Goal: Book appointment/travel/reservation

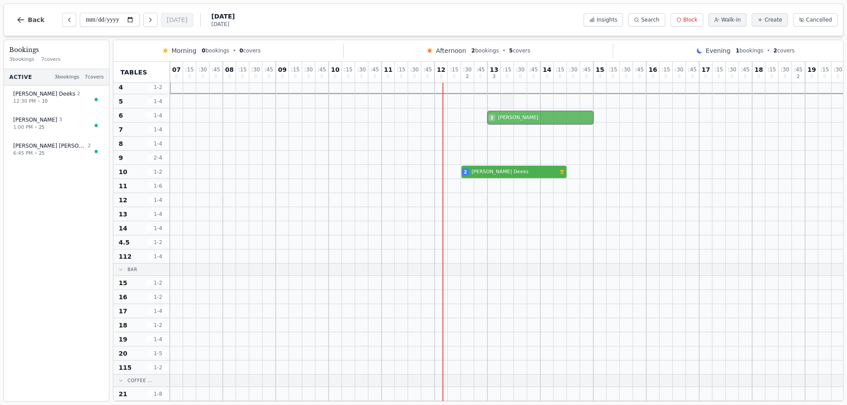
scroll to position [27, 0]
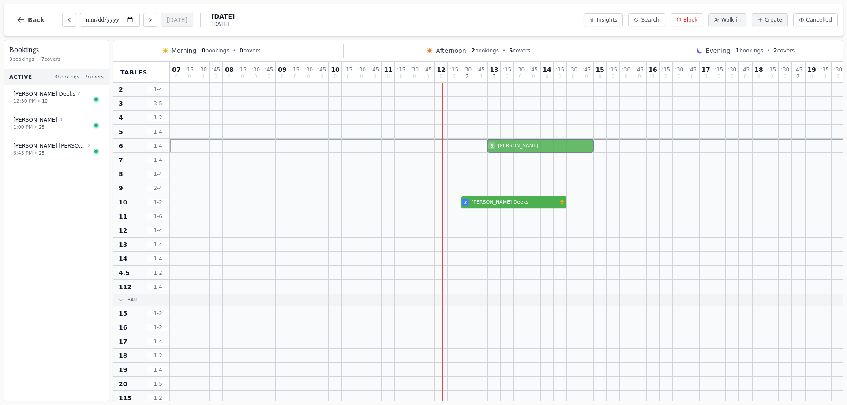
drag, startPoint x: 499, startPoint y: 131, endPoint x: 502, endPoint y: 147, distance: 16.6
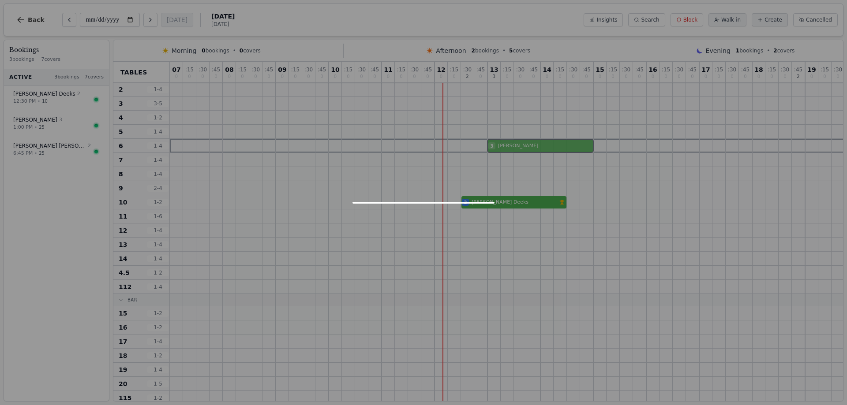
click at [502, 147] on div "07 0 : 15 0 : 30 0 : 45 0 08 0 : 15 0 : 30 0 : 45 0 09 0 : 15 0 : 30 0 : 45 0 1…" at bounding box center [580, 408] width 820 height 746
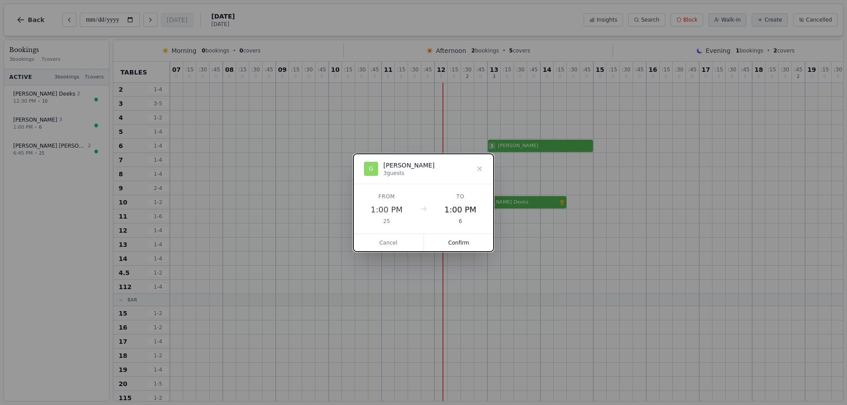
drag, startPoint x: 456, startPoint y: 240, endPoint x: 460, endPoint y: 218, distance: 22.8
click at [454, 240] on button "Confirm" at bounding box center [459, 243] width 70 height 18
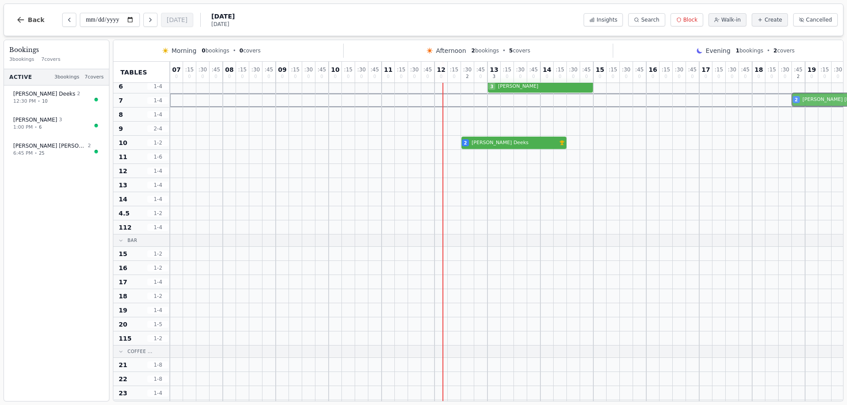
scroll to position [86, 0]
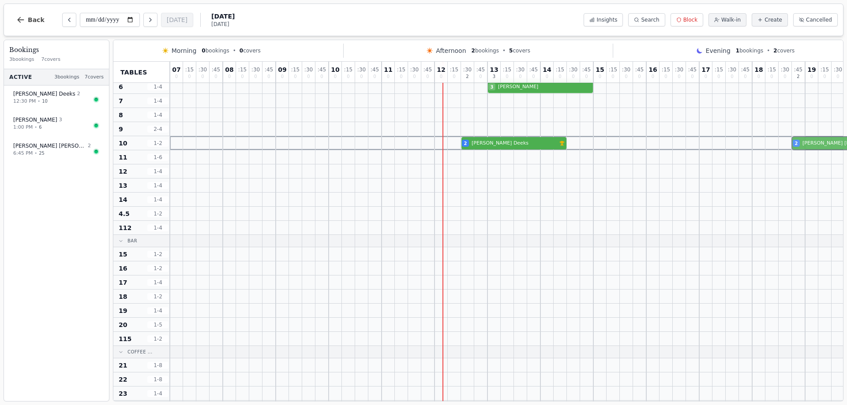
drag, startPoint x: 800, startPoint y: 217, endPoint x: 799, endPoint y: 143, distance: 74.1
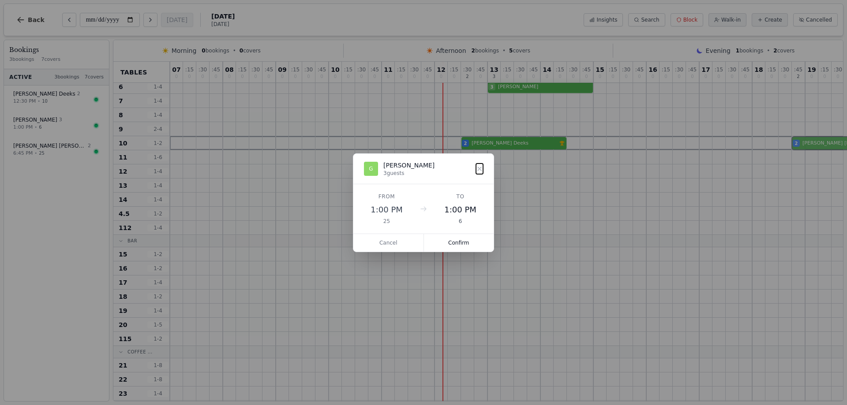
click at [799, 143] on div "07 0 : 15 0 : 30 0 : 45 0 08 0 : 15 0 : 30 0 : 45 0 09 0 : 15 0 : 30 0 : 45 0 1…" at bounding box center [580, 349] width 820 height 746
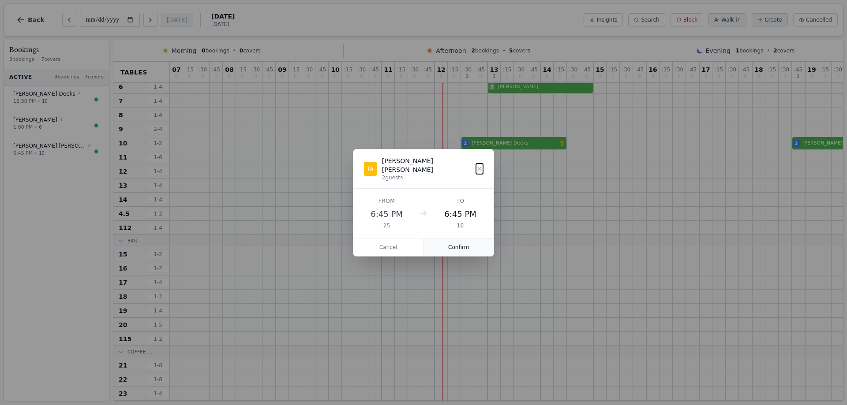
click at [450, 243] on button "Confirm" at bounding box center [459, 248] width 70 height 18
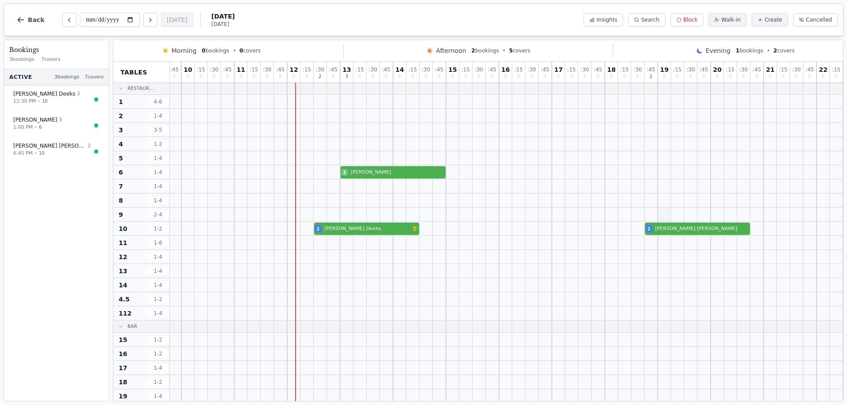
scroll to position [0, 154]
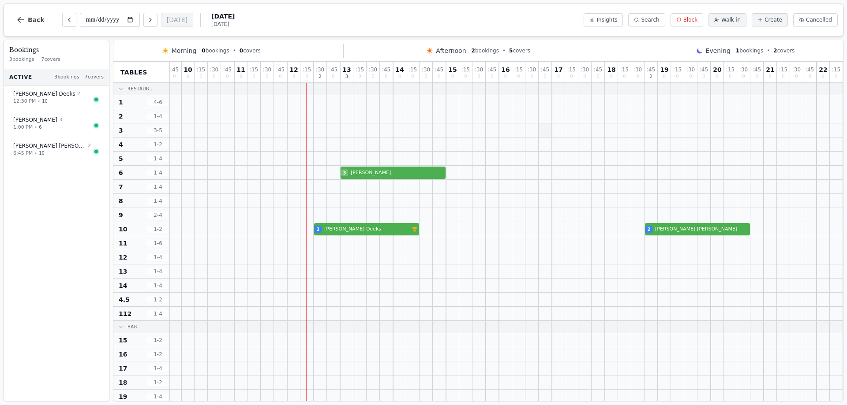
click at [538, 132] on div at bounding box center [544, 130] width 13 height 14
click at [96, 22] on input "**********" at bounding box center [110, 20] width 60 height 14
click at [132, 17] on input "**********" at bounding box center [110, 20] width 60 height 14
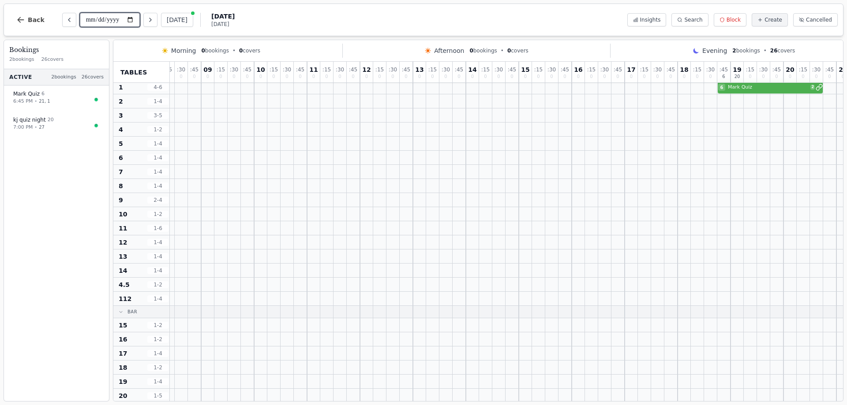
scroll to position [0, 75]
click at [130, 21] on input "**********" at bounding box center [110, 20] width 60 height 14
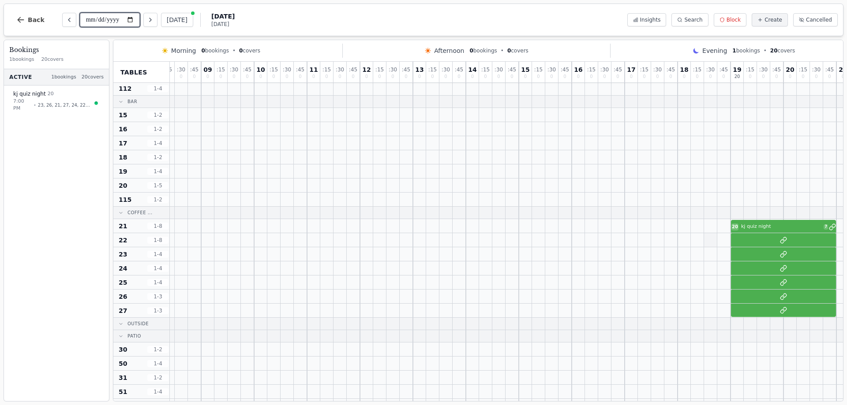
scroll to position [309, 75]
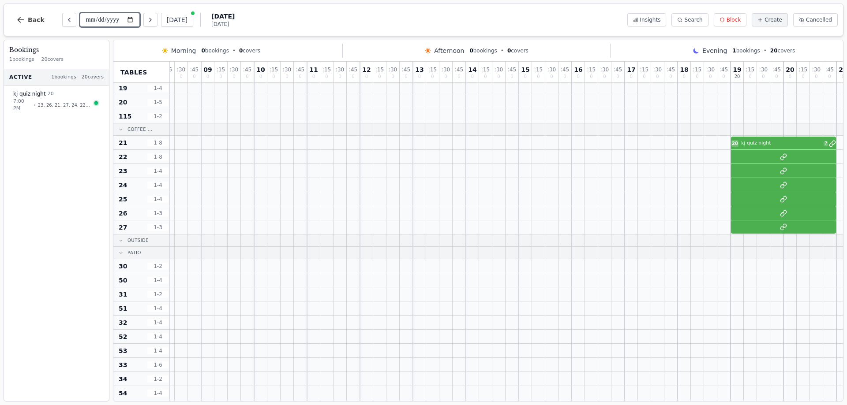
click at [133, 21] on input "**********" at bounding box center [110, 20] width 60 height 14
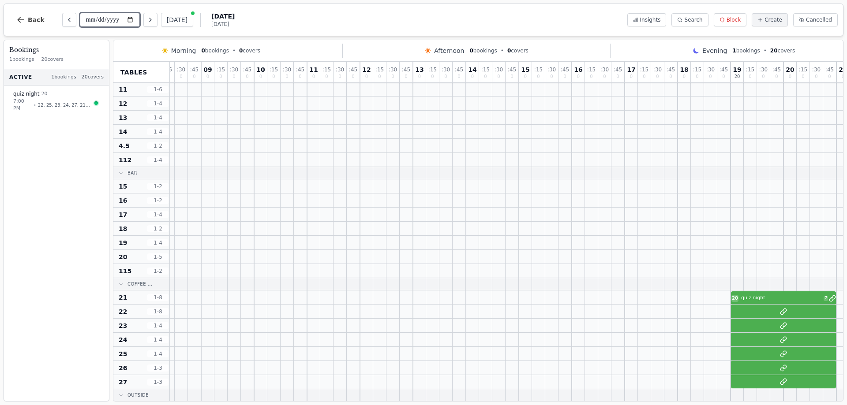
scroll to position [105, 75]
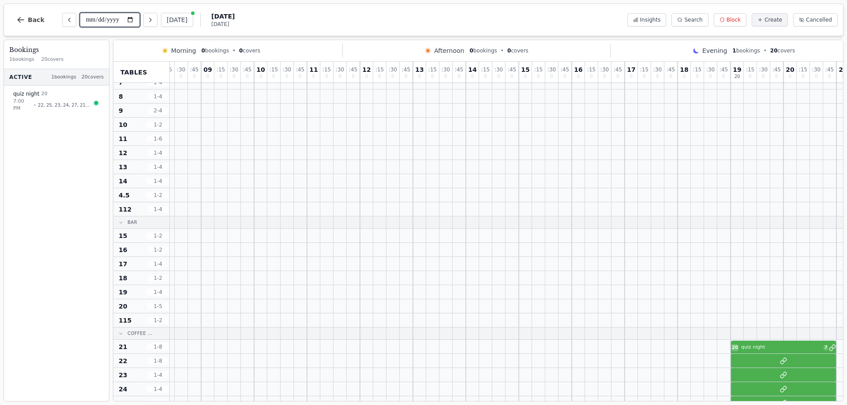
click at [112, 19] on input "**********" at bounding box center [110, 20] width 60 height 14
click at [131, 21] on input "**********" at bounding box center [110, 20] width 60 height 14
click at [129, 19] on input "**********" at bounding box center [110, 20] width 60 height 14
click at [130, 21] on input "**********" at bounding box center [110, 20] width 60 height 14
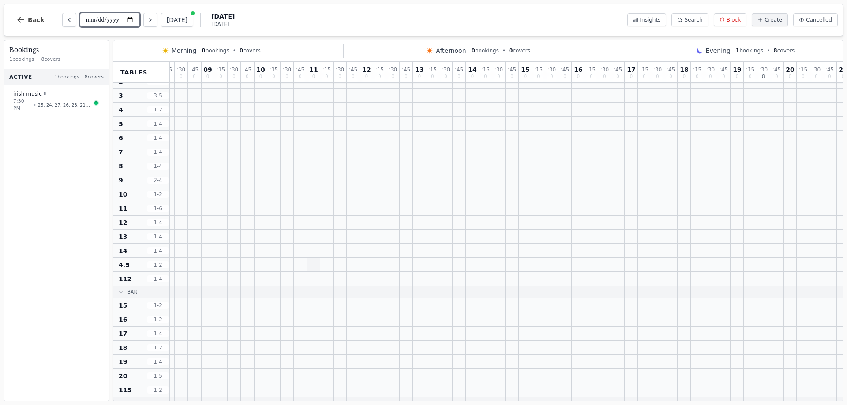
scroll to position [16, 75]
click at [131, 21] on input "**********" at bounding box center [110, 20] width 60 height 14
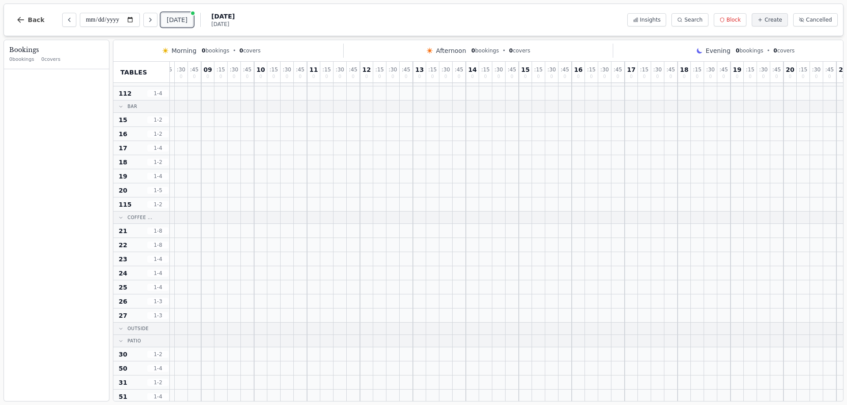
click at [168, 19] on button "[DATE]" at bounding box center [177, 20] width 32 height 14
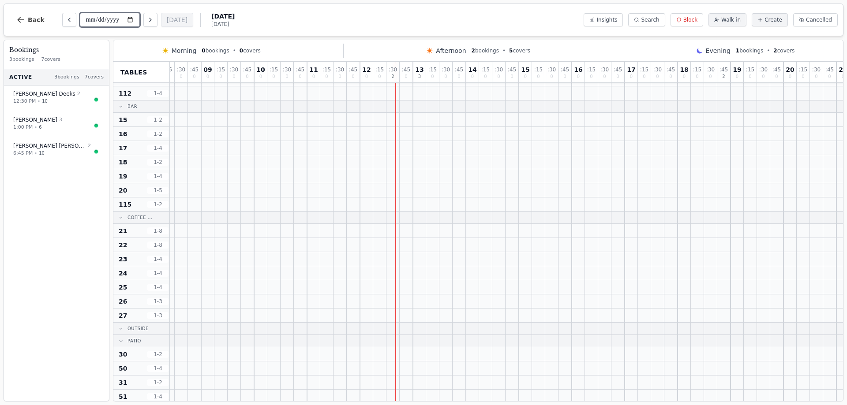
click at [131, 19] on input "**********" at bounding box center [110, 20] width 60 height 14
type input "**********"
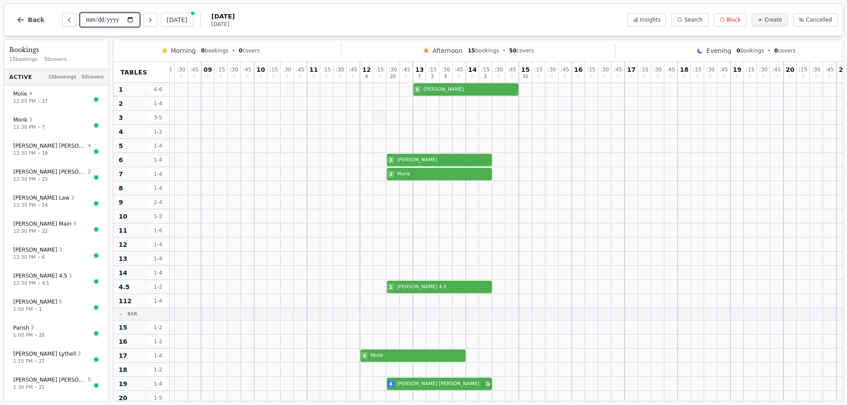
scroll to position [0, 75]
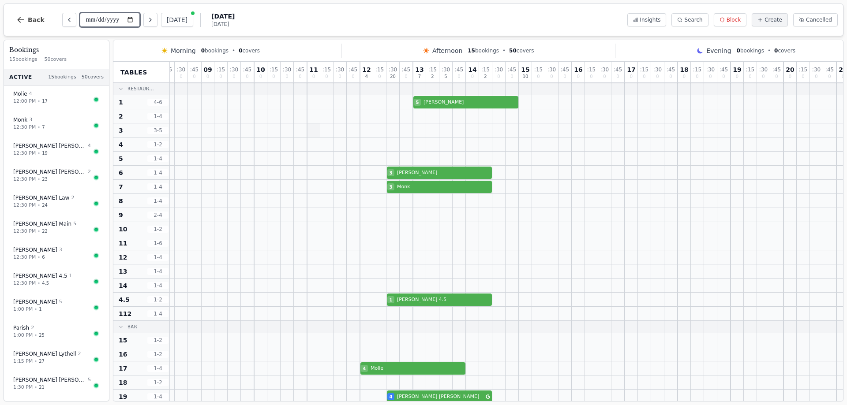
click at [426, 104] on div "5 Fuller" at bounding box center [492, 102] width 794 height 14
select select "****"
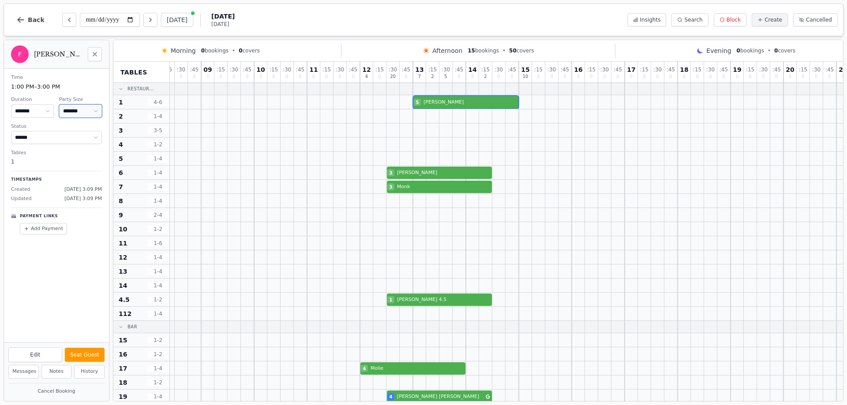
click at [90, 110] on select "* ***** * ****** * ****** * ****** * ****** * ****** * ****** * ****** * ******…" at bounding box center [80, 111] width 43 height 13
click at [59, 105] on select "* ***** * ****** * ****** * ****** * ****** * ****** * ****** * ****** * ******…" at bounding box center [80, 111] width 43 height 13
select select "*"
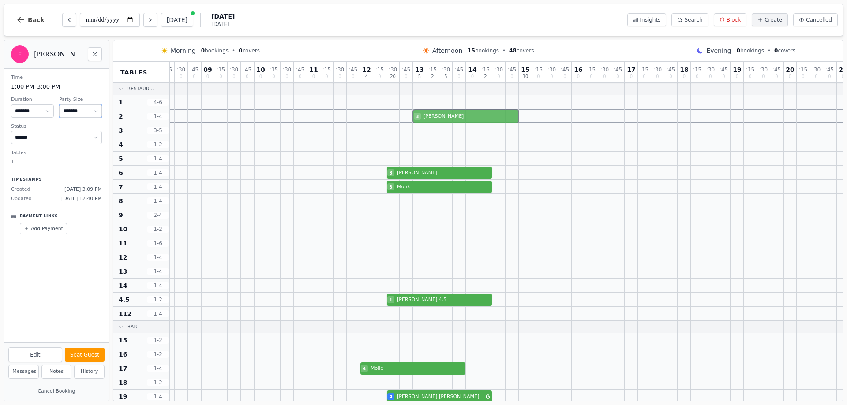
drag, startPoint x: 419, startPoint y: 111, endPoint x: 36, endPoint y: 197, distance: 393.1
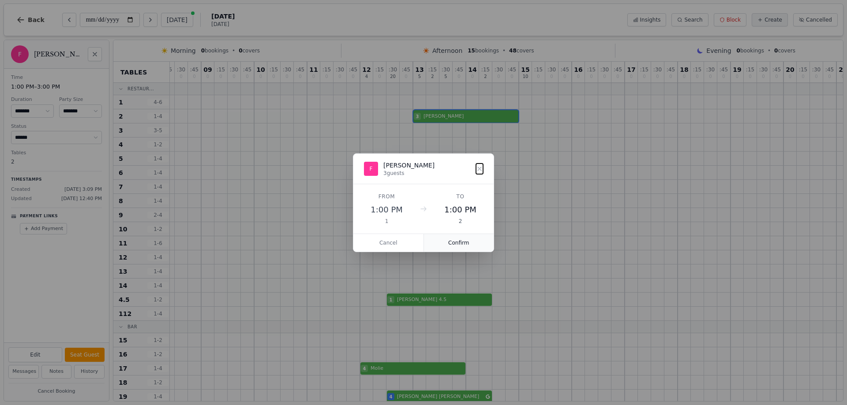
click at [449, 247] on button "Confirm" at bounding box center [459, 243] width 70 height 18
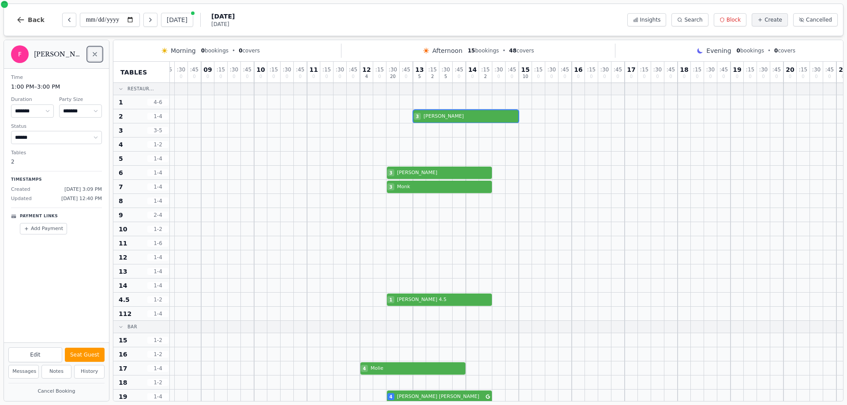
click at [93, 56] on icon "Close" at bounding box center [95, 54] width 4 height 4
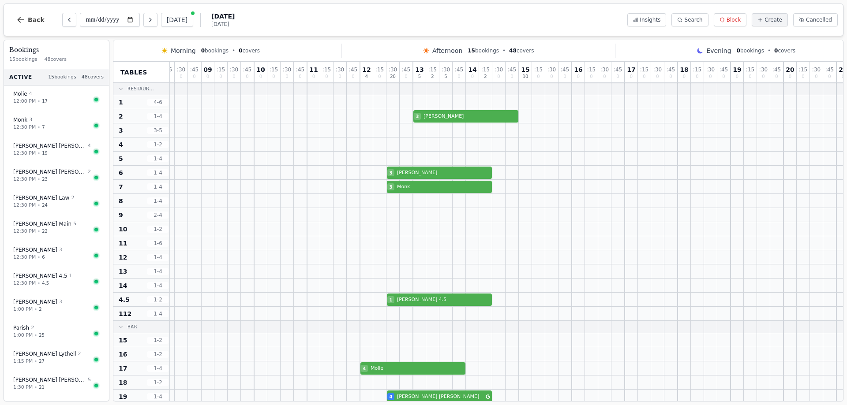
scroll to position [220, 75]
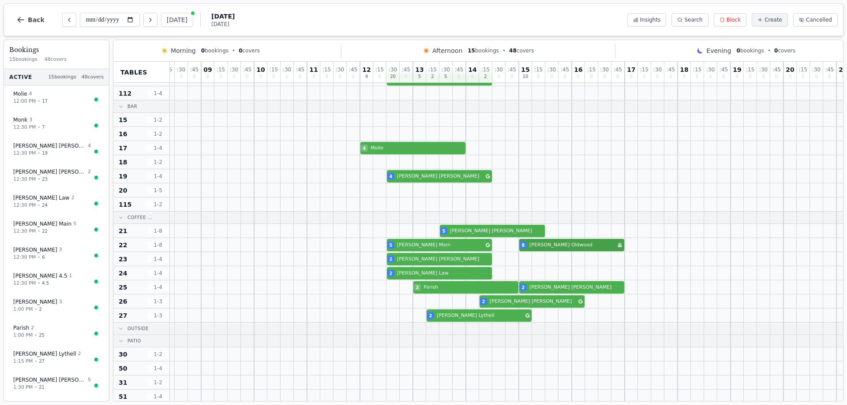
click at [564, 246] on div "5 [PERSON_NAME] Main 8 [PERSON_NAME] Birthday celebration" at bounding box center [492, 245] width 794 height 14
select select "****"
select select "*"
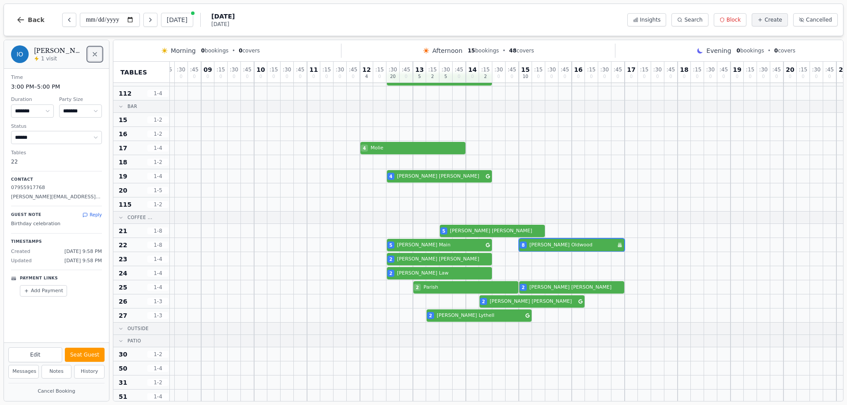
click at [95, 56] on icon "Close" at bounding box center [94, 54] width 7 height 7
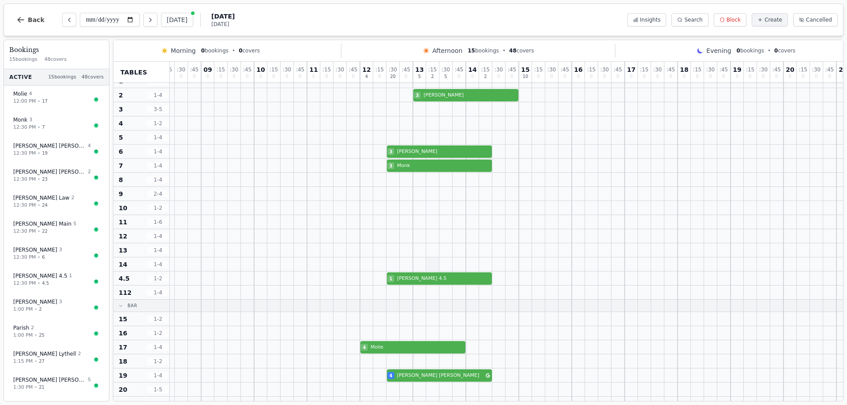
scroll to position [0, 75]
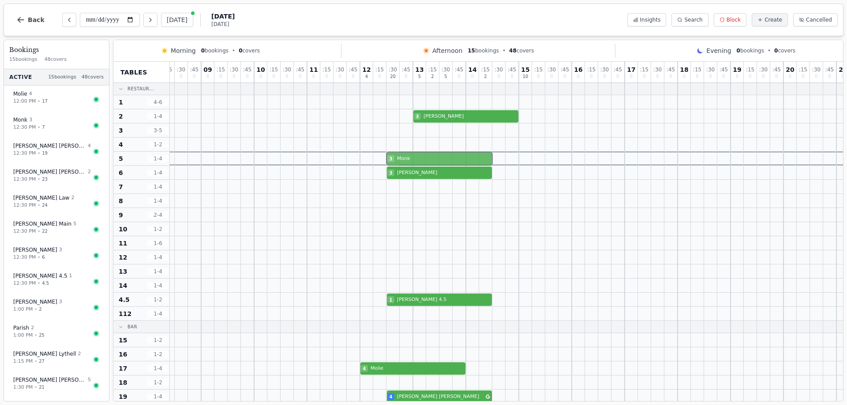
drag, startPoint x: 394, startPoint y: 188, endPoint x: 392, endPoint y: 160, distance: 27.4
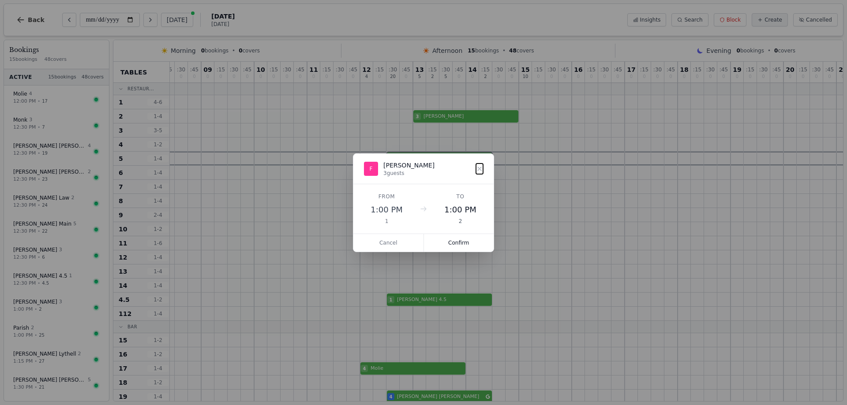
click at [456, 239] on button "Confirm" at bounding box center [459, 243] width 70 height 18
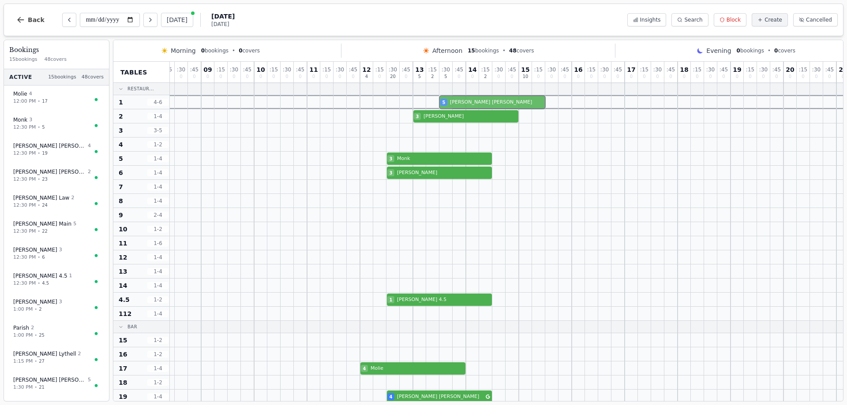
drag, startPoint x: 453, startPoint y: 276, endPoint x: 452, endPoint y: 102, distance: 174.2
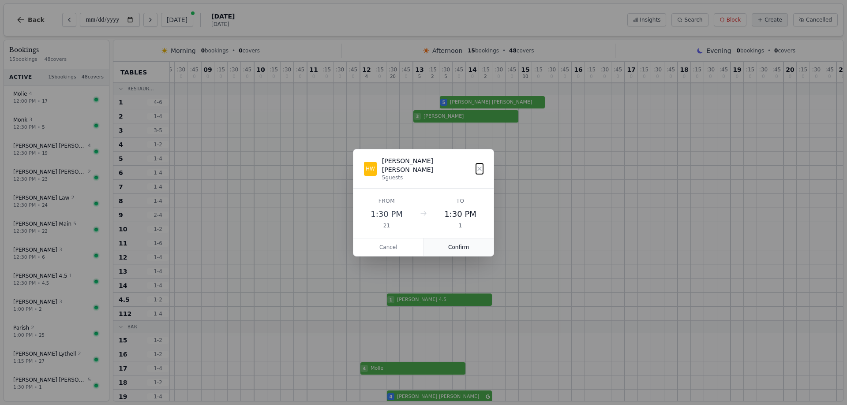
click at [468, 243] on button "Confirm" at bounding box center [459, 248] width 70 height 18
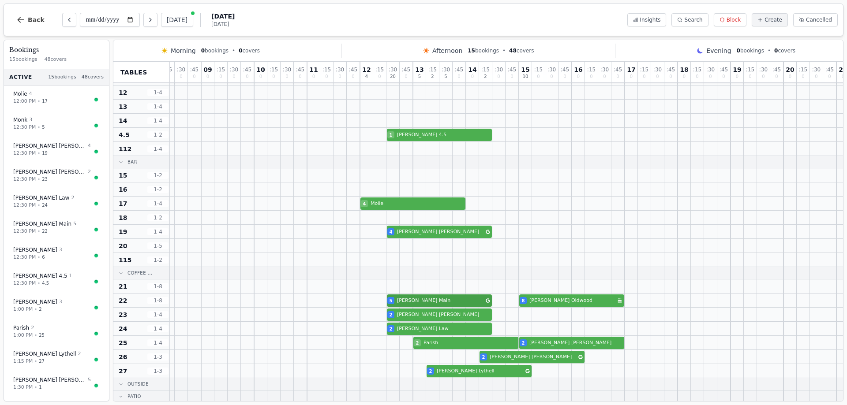
scroll to position [176, 75]
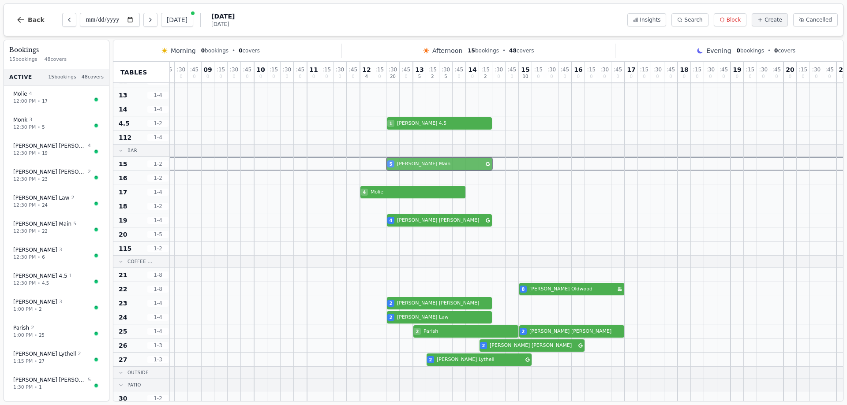
drag, startPoint x: 392, startPoint y: 227, endPoint x: 392, endPoint y: 150, distance: 77.2
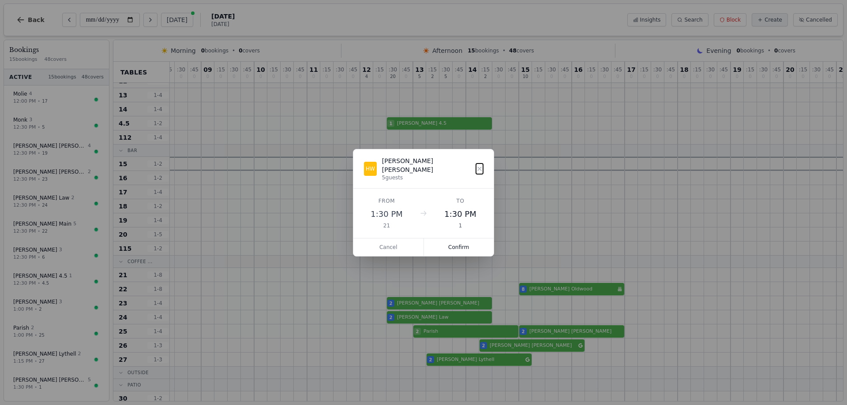
click at [392, 151] on div "07 0 : 15 0 : 30 0 : 45 0 08 0 : 15 0 : 30 0 : 45 0 09 0 : 15 0 : 30 0 : 45 0 1…" at bounding box center [492, 258] width 794 height 746
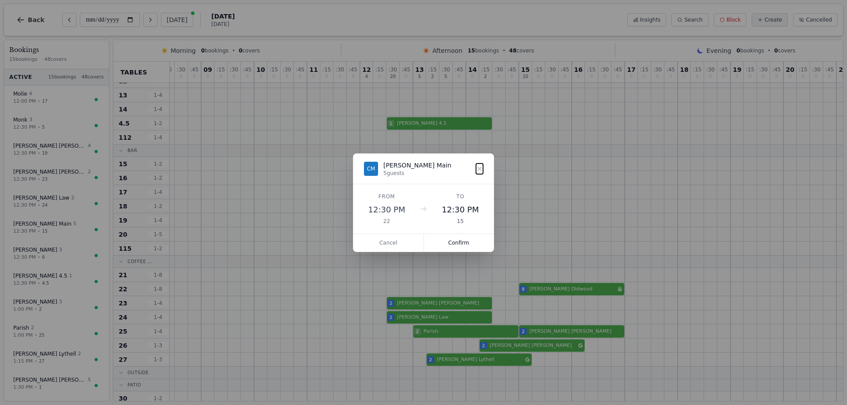
click at [392, 153] on dialog "CM [PERSON_NAME] Main 5 guests From 12:30 PM 22 To 12:30 PM 15 Cancel Confirm" at bounding box center [423, 202] width 141 height 99
click at [385, 236] on button "Cancel" at bounding box center [388, 243] width 71 height 18
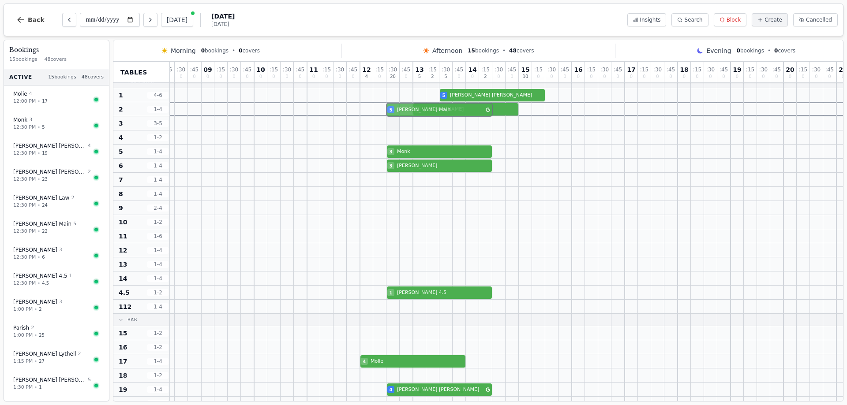
scroll to position [7, 75]
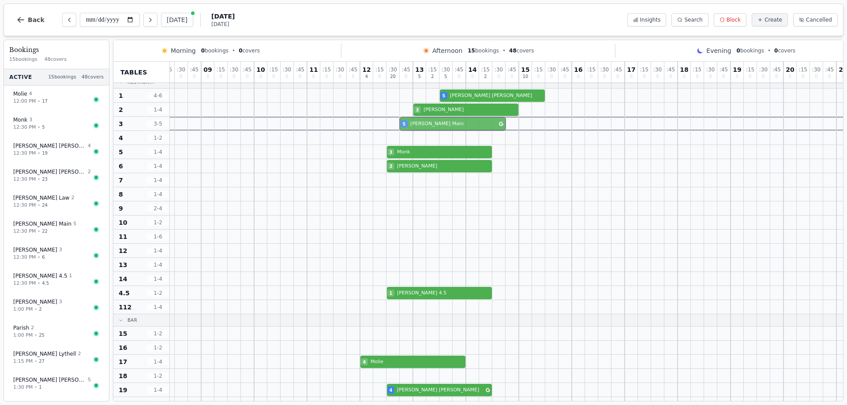
drag, startPoint x: 394, startPoint y: 290, endPoint x: 400, endPoint y: 124, distance: 165.9
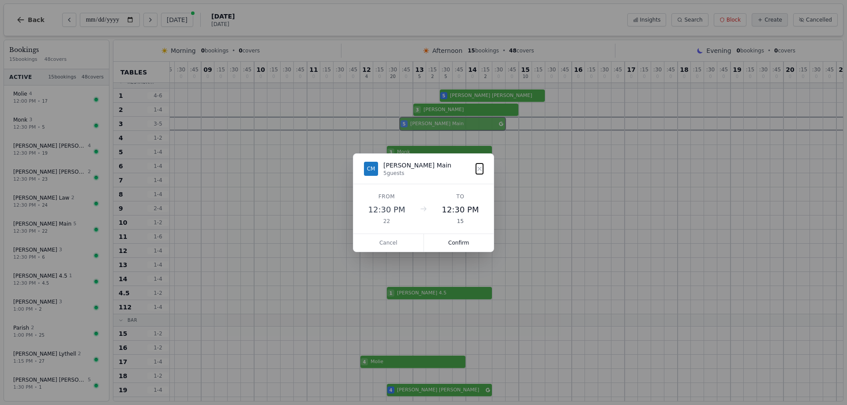
click at [466, 249] on button "Confirm" at bounding box center [459, 243] width 70 height 18
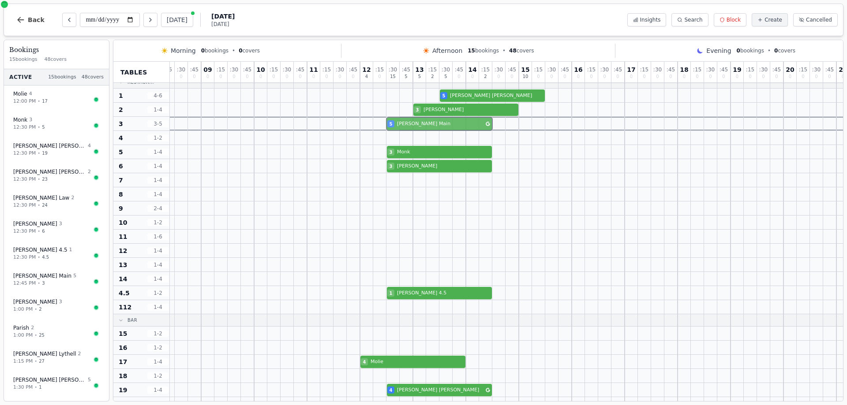
drag, startPoint x: 407, startPoint y: 125, endPoint x: 390, endPoint y: 127, distance: 17.0
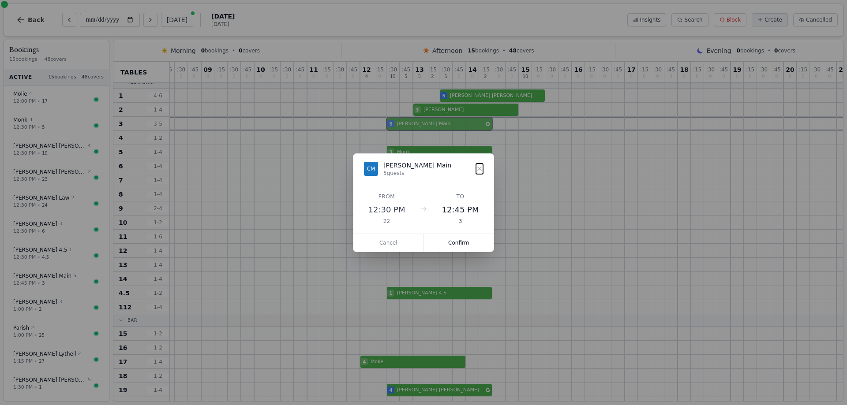
click at [390, 127] on div "5 [PERSON_NAME]" at bounding box center [492, 124] width 794 height 14
drag, startPoint x: 458, startPoint y: 242, endPoint x: 424, endPoint y: 119, distance: 128.0
click at [456, 242] on button "Confirm" at bounding box center [459, 243] width 70 height 18
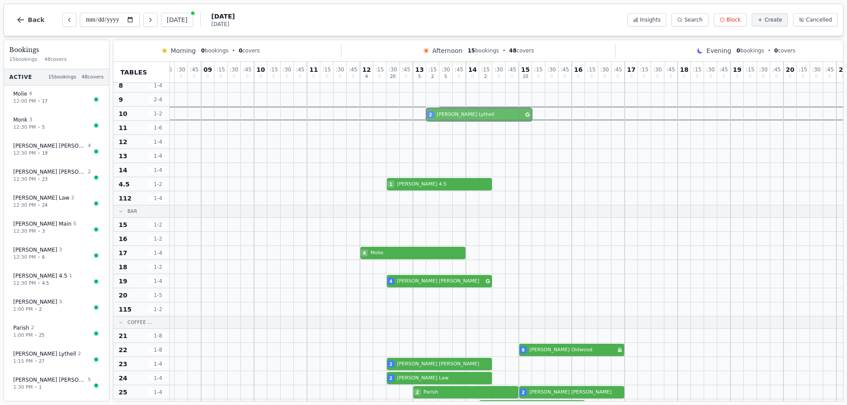
scroll to position [115, 75]
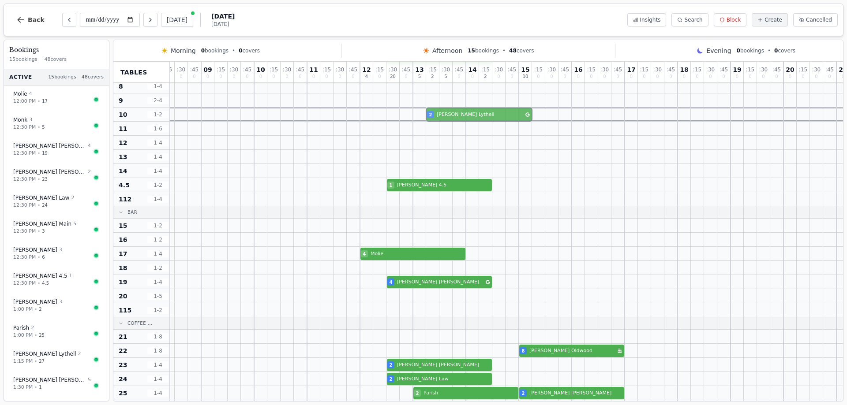
drag, startPoint x: 437, startPoint y: 355, endPoint x: 436, endPoint y: 111, distance: 244.3
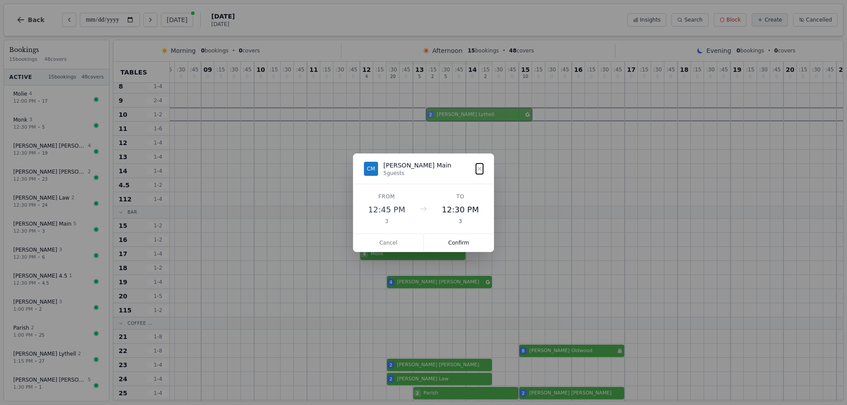
click at [436, 111] on div "07 0 : 15 0 : 30 0 : 45 0 08 0 : 15 0 : 30 0 : 45 0 09 0 : 15 0 : 30 0 : 45 0 1…" at bounding box center [492, 320] width 794 height 746
drag, startPoint x: 457, startPoint y: 244, endPoint x: 552, endPoint y: 265, distance: 96.9
click at [456, 243] on button "Confirm" at bounding box center [459, 243] width 70 height 18
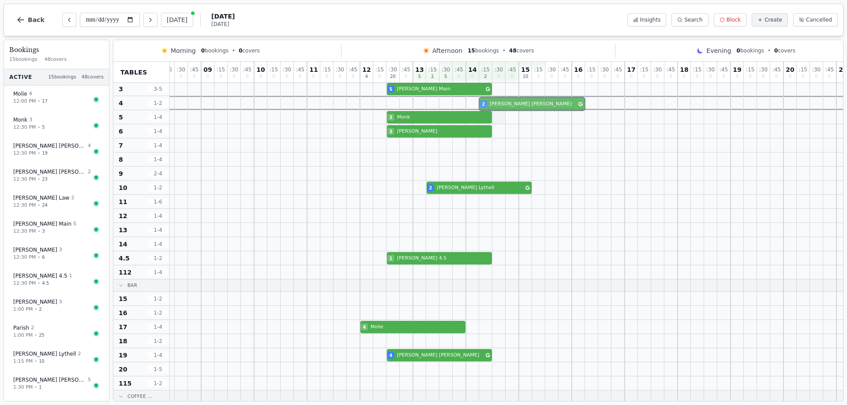
scroll to position [41, 75]
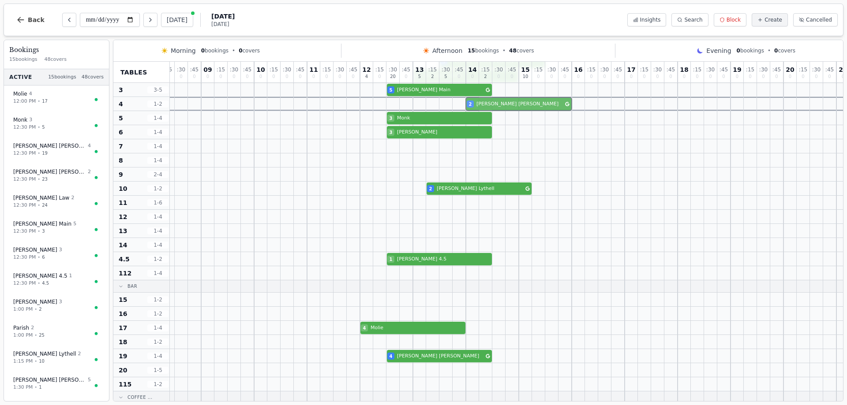
drag, startPoint x: 496, startPoint y: 231, endPoint x: 483, endPoint y: 106, distance: 125.0
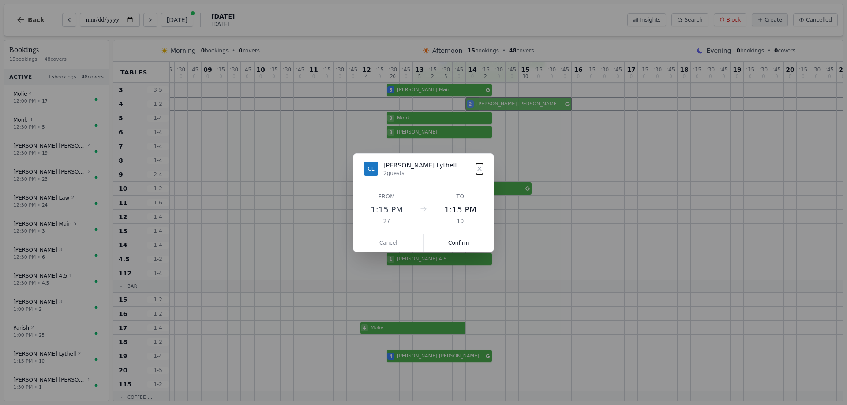
click at [483, 106] on div "07 0 : 15 0 : 30 0 : 45 0 08 0 : 15 0 : 30 0 : 45 0 09 0 : 15 0 : 30 0 : 45 0 1…" at bounding box center [492, 394] width 794 height 746
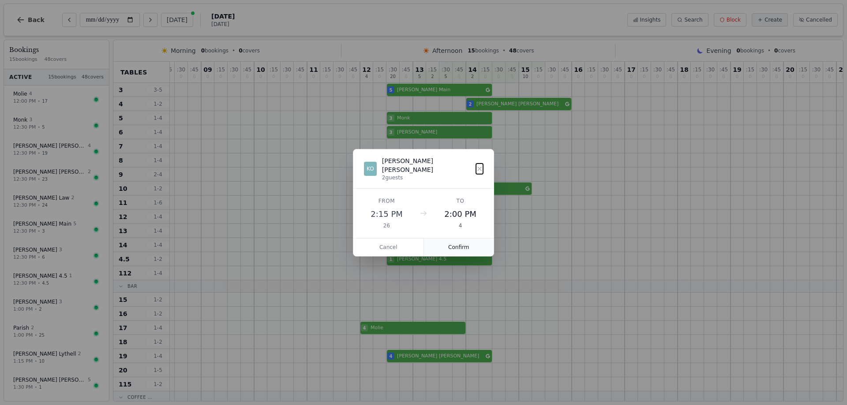
click at [447, 243] on button "Confirm" at bounding box center [459, 248] width 70 height 18
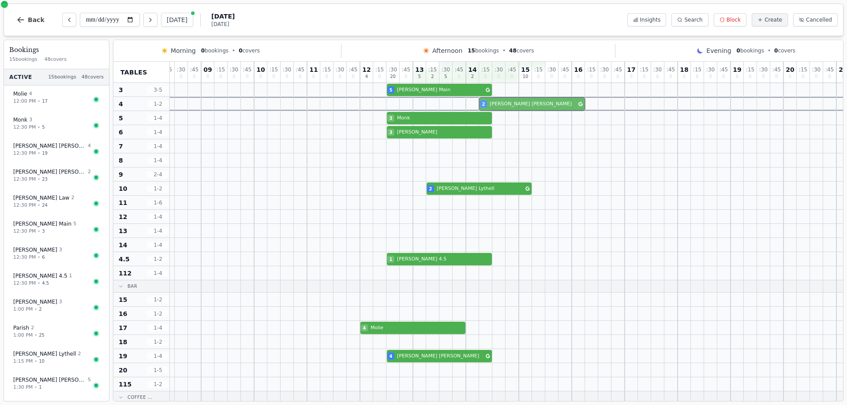
drag, startPoint x: 474, startPoint y: 106, endPoint x: 486, endPoint y: 106, distance: 11.9
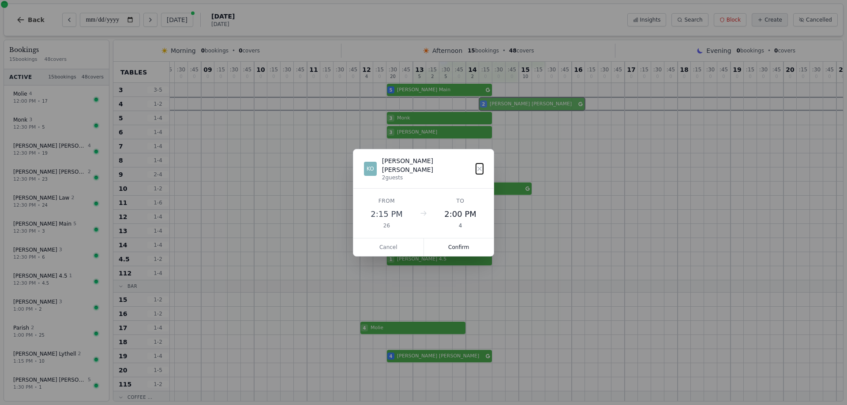
click at [486, 106] on div "2 [PERSON_NAME]" at bounding box center [492, 104] width 794 height 14
drag, startPoint x: 463, startPoint y: 242, endPoint x: 465, endPoint y: 237, distance: 5.9
click at [462, 242] on button "Confirm" at bounding box center [459, 248] width 70 height 18
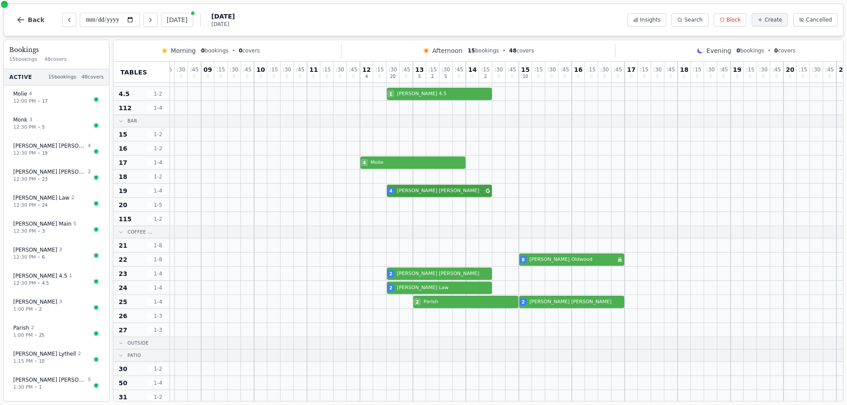
scroll to position [217, 75]
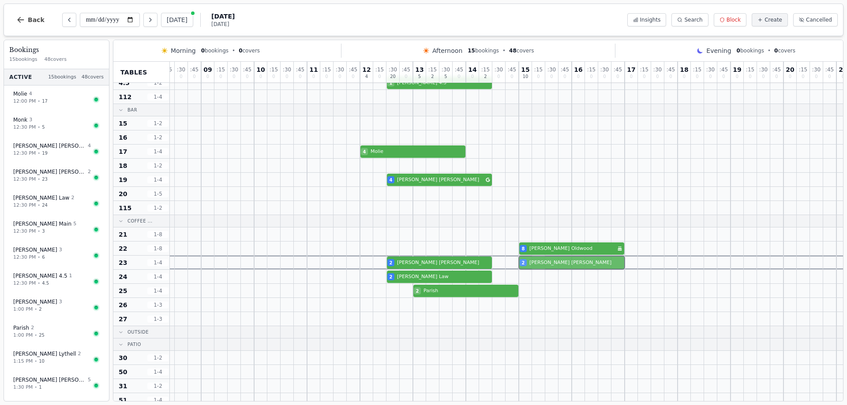
drag, startPoint x: 534, startPoint y: 291, endPoint x: 534, endPoint y: 267, distance: 23.8
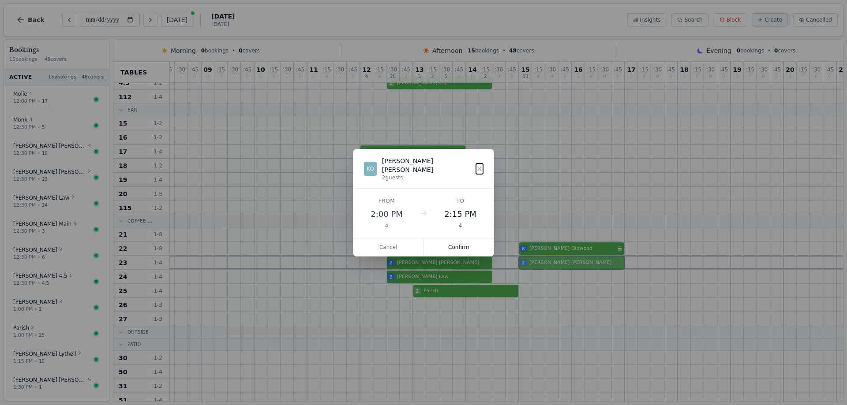
click at [534, 267] on div "07 0 : 15 0 : 30 0 : 45 0 08 0 : 15 0 : 30 0 : 45 0 09 0 : 15 0 : 30 0 : 45 0 1…" at bounding box center [492, 218] width 794 height 746
click at [458, 243] on button "Confirm" at bounding box center [459, 248] width 70 height 18
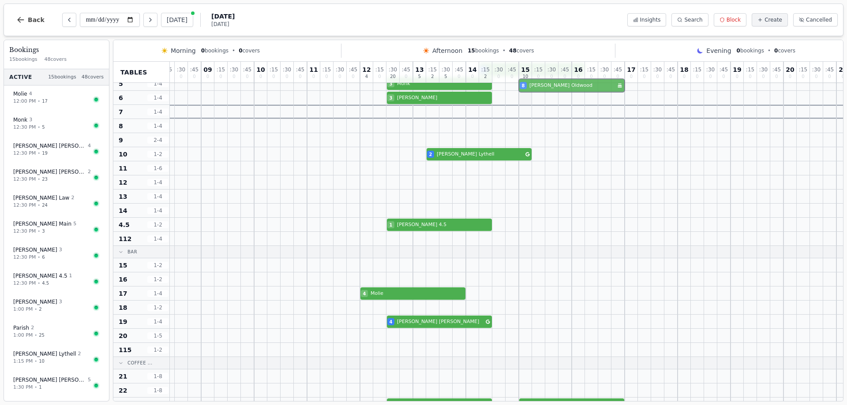
scroll to position [66, 75]
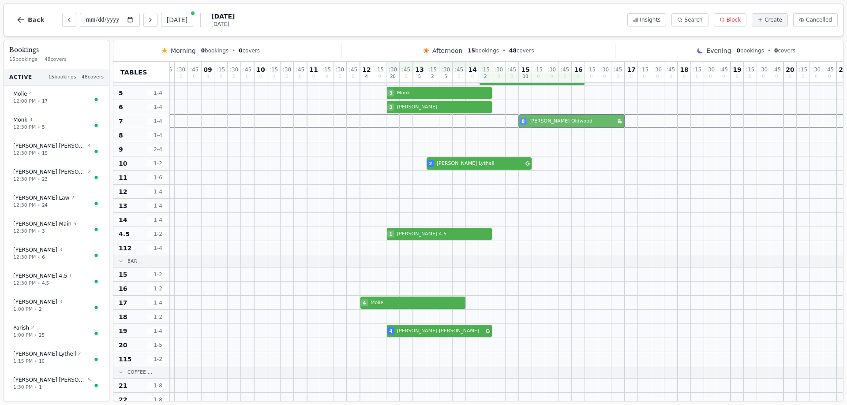
drag, startPoint x: 529, startPoint y: 160, endPoint x: 526, endPoint y: 124, distance: 35.8
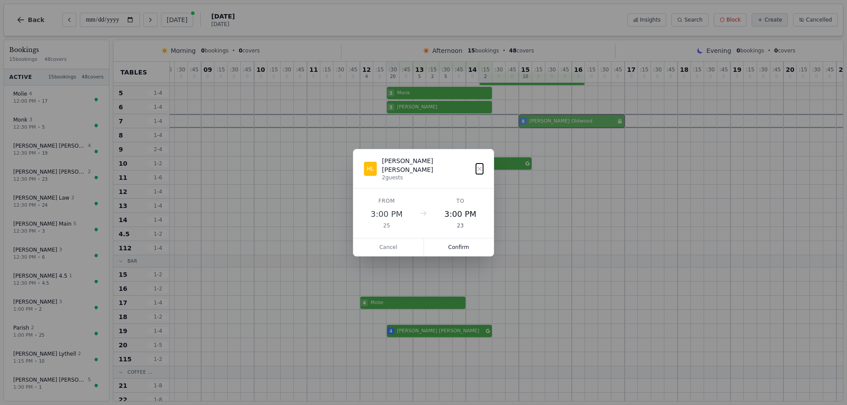
click at [526, 124] on div "07 0 : 15 0 : 30 0 : 45 0 08 0 : 15 0 : 30 0 : 45 0 09 0 : 15 0 : 30 0 : 45 0 1…" at bounding box center [492, 369] width 794 height 746
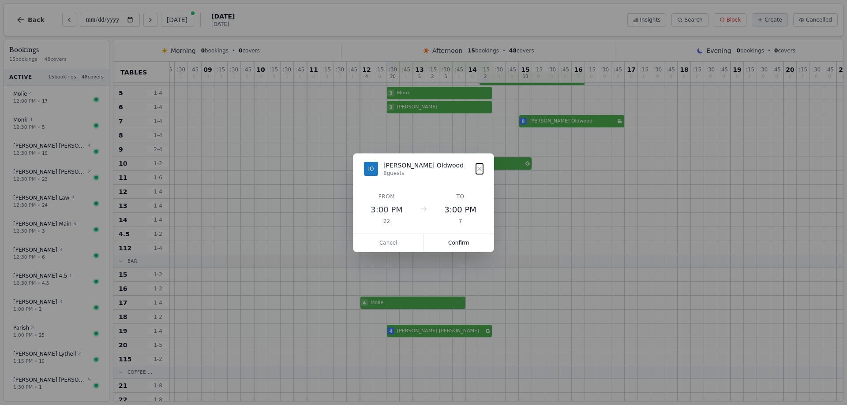
drag, startPoint x: 464, startPoint y: 242, endPoint x: 487, endPoint y: 189, distance: 57.1
click at [463, 242] on button "Confirm" at bounding box center [459, 243] width 70 height 18
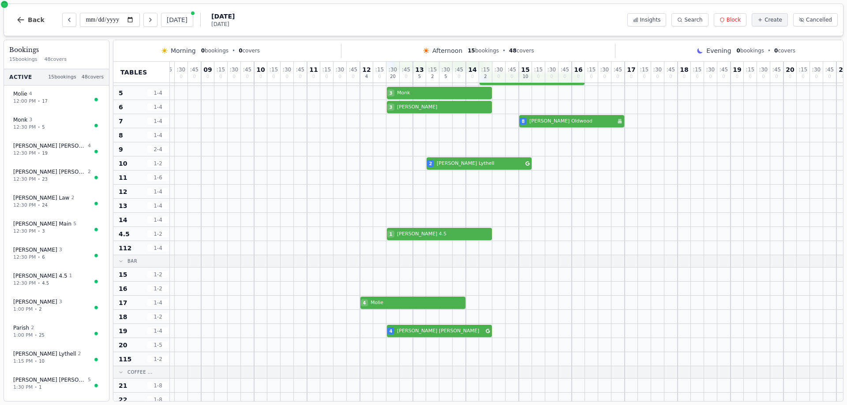
click at [575, 123] on div "8 [PERSON_NAME] Birthday celebration" at bounding box center [492, 121] width 794 height 14
select select "****"
select select "*"
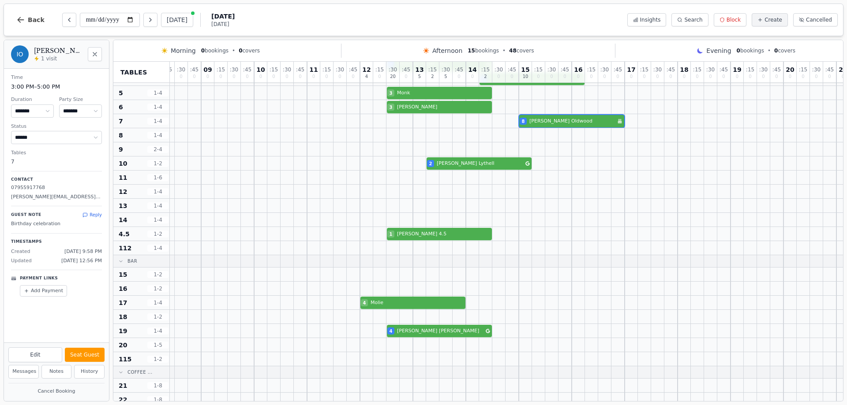
click at [18, 153] on dt "Tables" at bounding box center [56, 152] width 91 height 7
click at [31, 355] on button "Edit" at bounding box center [35, 354] width 54 height 15
select select "*"
select select "****"
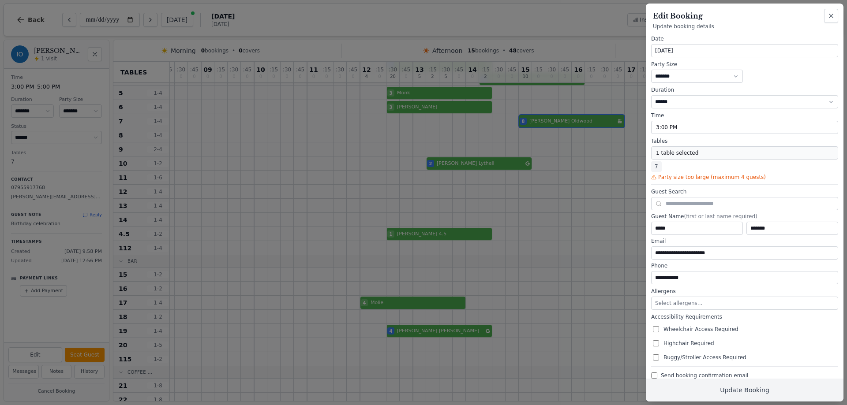
click at [710, 153] on button "1 table selected" at bounding box center [744, 152] width 187 height 13
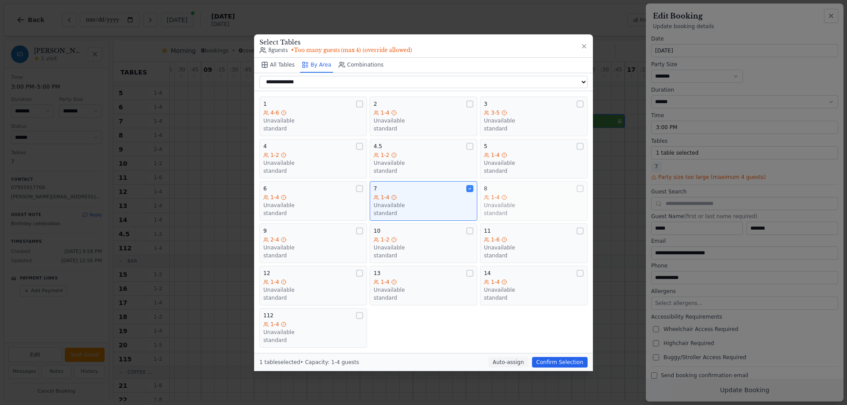
drag, startPoint x: 501, startPoint y: 205, endPoint x: 491, endPoint y: 212, distance: 12.1
click at [498, 205] on div "Unavailable" at bounding box center [534, 205] width 100 height 7
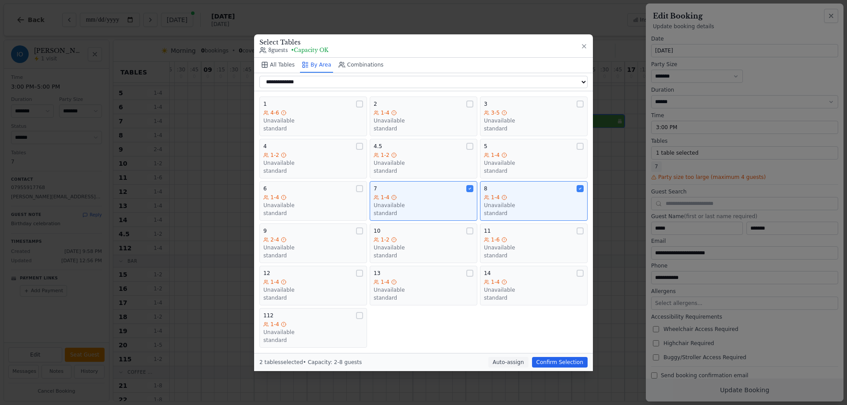
drag, startPoint x: 541, startPoint y: 365, endPoint x: 572, endPoint y: 367, distance: 31.4
click at [541, 365] on button "Confirm Selection" at bounding box center [560, 362] width 56 height 11
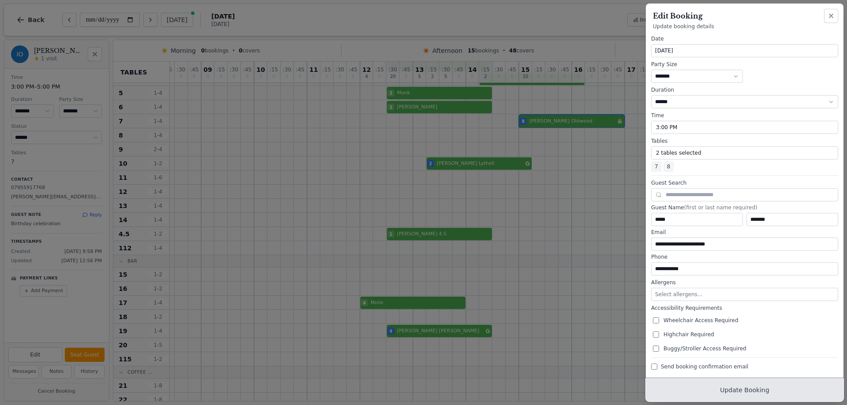
drag, startPoint x: 739, startPoint y: 396, endPoint x: 735, endPoint y: 394, distance: 4.5
click at [739, 396] on button "Update Booking" at bounding box center [745, 390] width 198 height 23
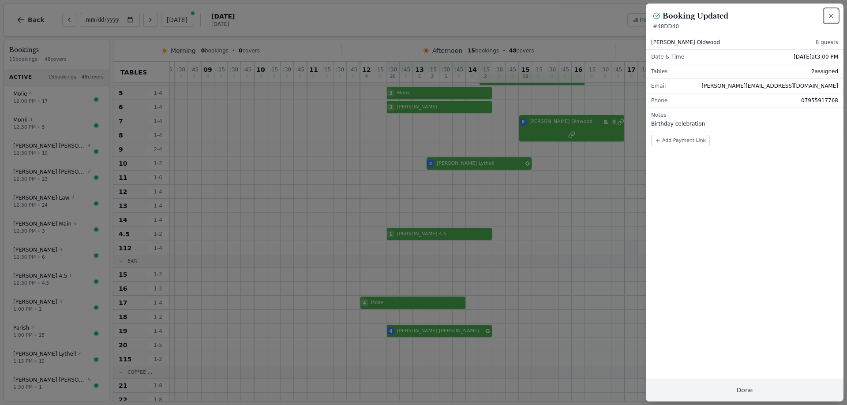
drag, startPoint x: 832, startPoint y: 16, endPoint x: 635, endPoint y: 254, distance: 309.1
click at [832, 16] on icon "button" at bounding box center [830, 15] width 7 height 7
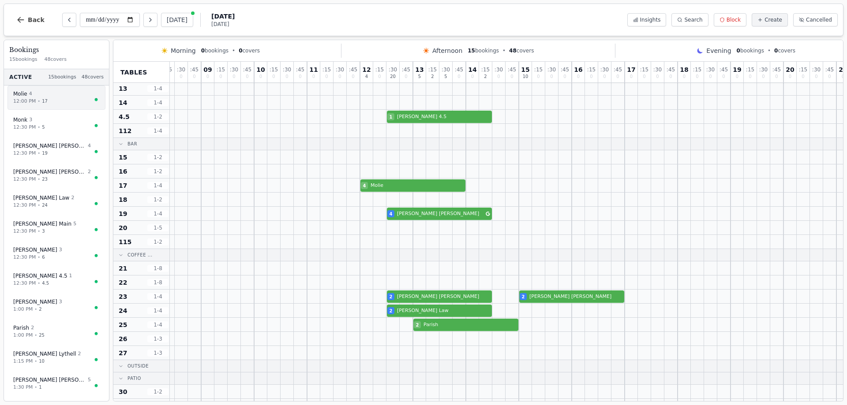
scroll to position [176, 75]
